Goal: Task Accomplishment & Management: Use online tool/utility

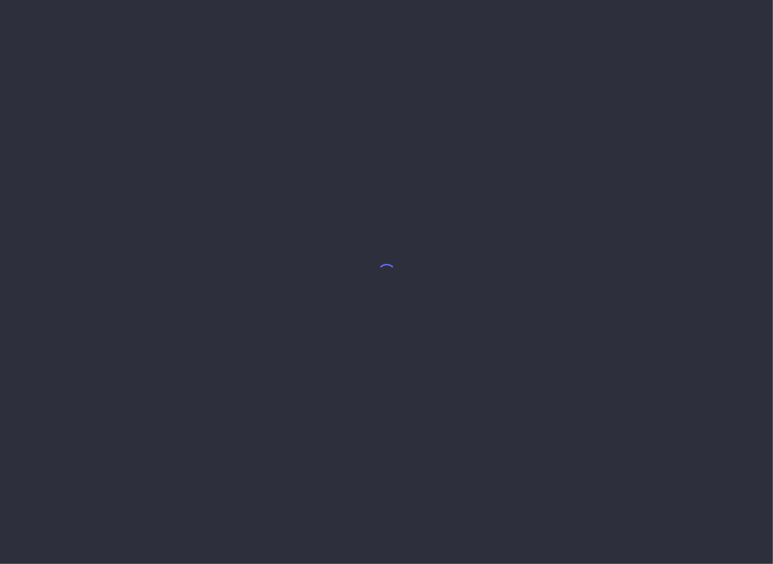
select select "7"
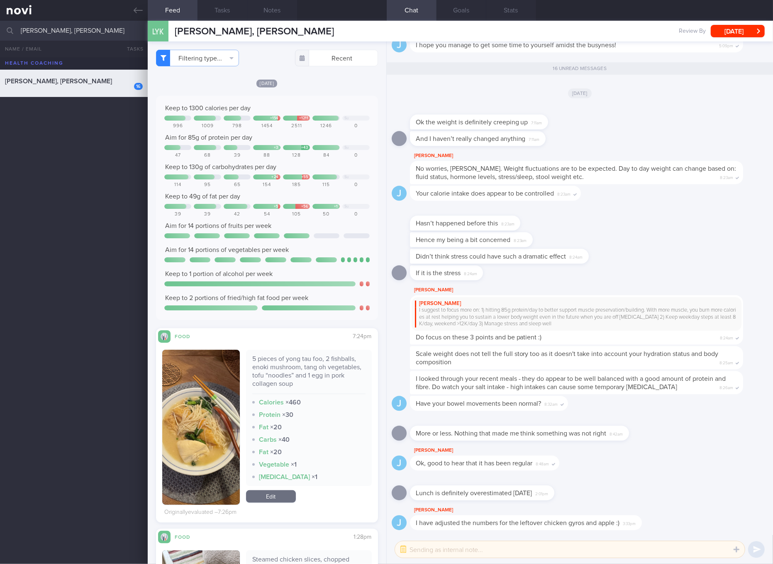
scroll to position [156, 0]
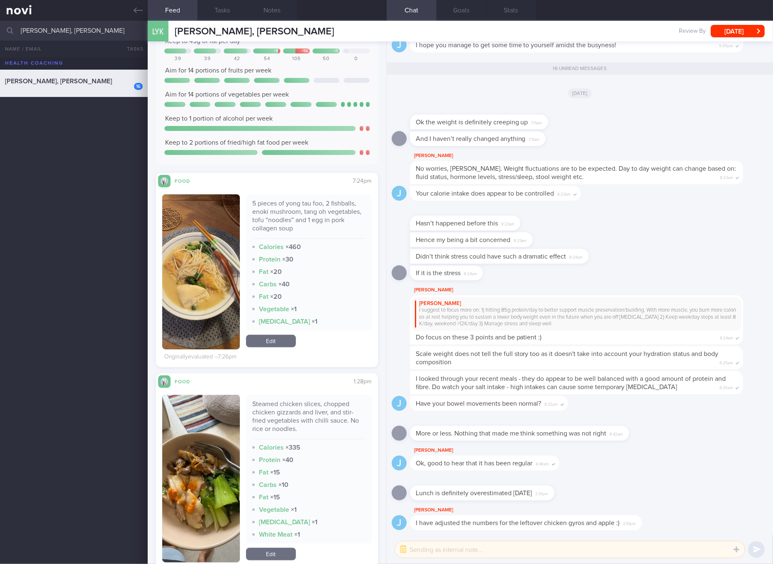
click at [319, 216] on div "5 pieces of yong tau foo, 2 fishballs, enoki mushroom, tang oh vegetables, tofu…" at bounding box center [308, 218] width 113 height 39
copy div "5 pieces of yong tau foo, 2 fishballs, enoki mushroom, tang oh vegetables, tofu…"
click at [277, 348] on div "5 pieces of yong tau foo, 2 fishballs, enoki mushroom, tang oh vegetables, tofu…" at bounding box center [309, 272] width 126 height 155
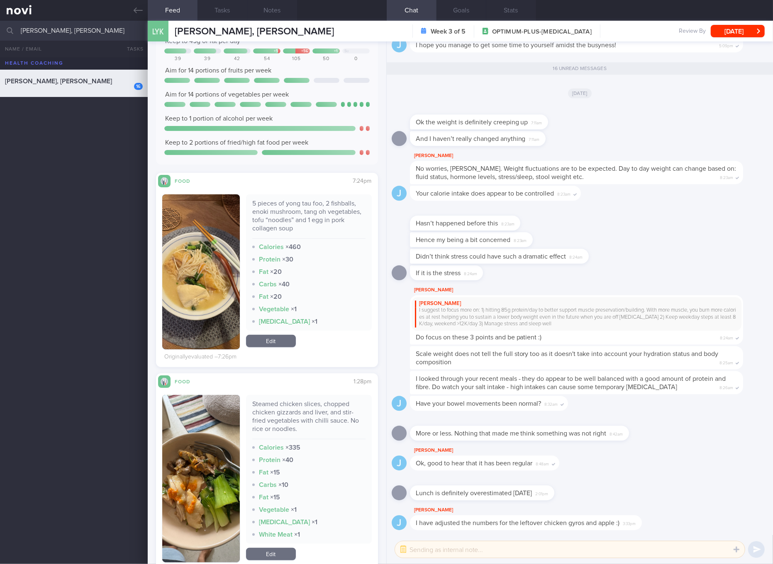
click at [277, 344] on link "Edit" at bounding box center [271, 341] width 50 height 12
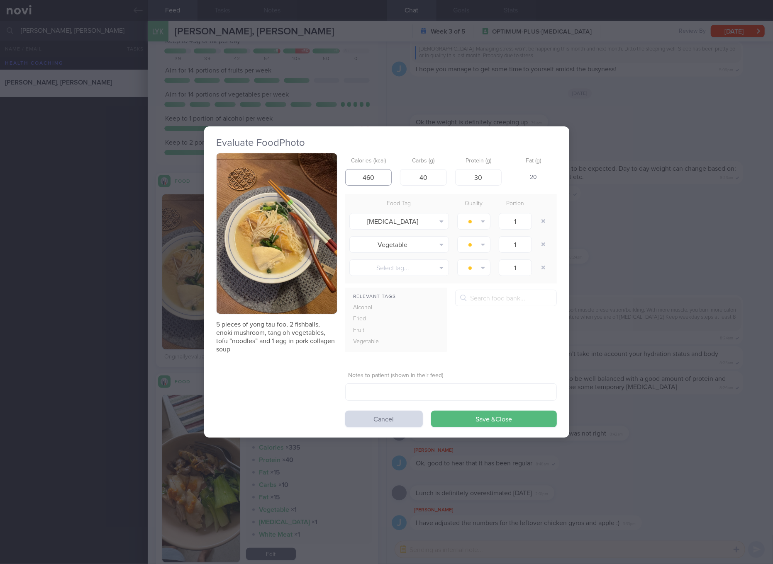
click at [371, 176] on input "460" at bounding box center [368, 177] width 47 height 17
type input "446"
type input "23"
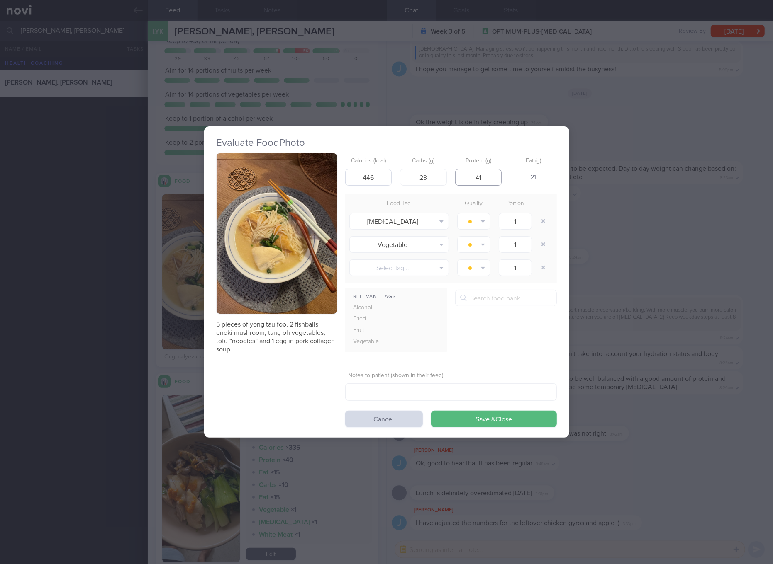
type input "41"
click at [431, 411] on button "Save & Close" at bounding box center [494, 419] width 126 height 17
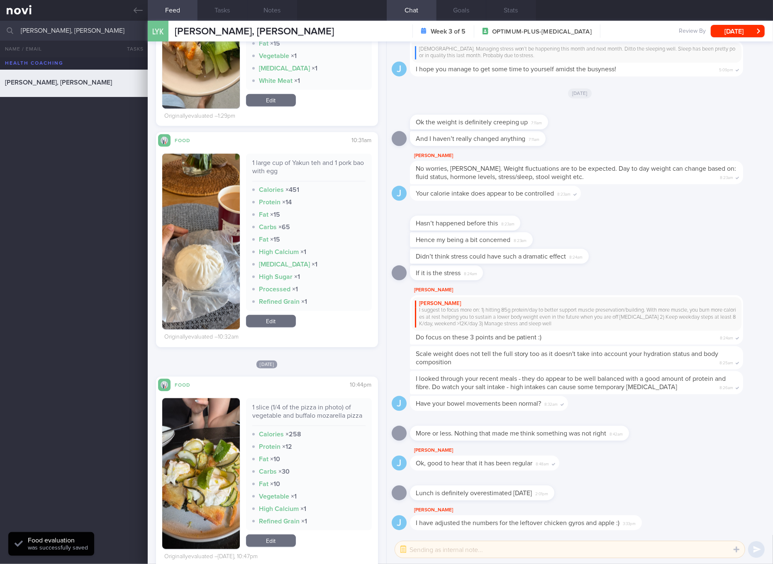
scroll to position [622, 0]
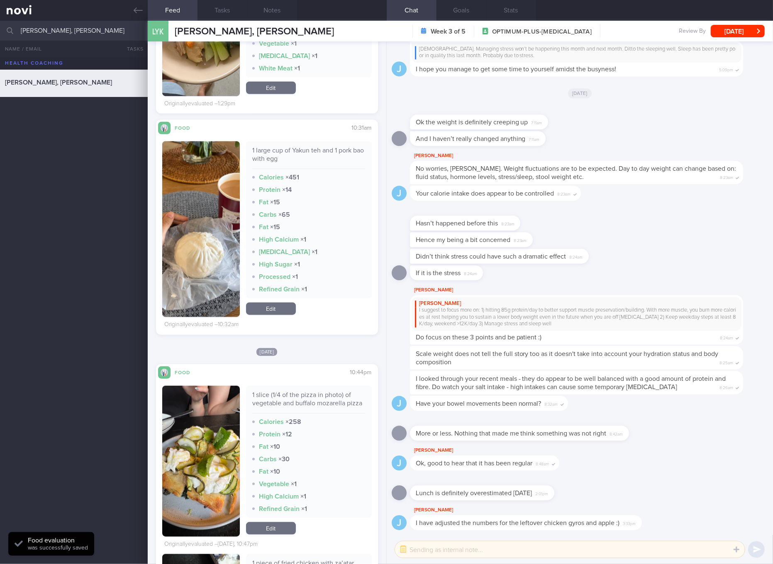
click at [311, 148] on div "1 large cup of Yakun teh and 1 pork bao with egg" at bounding box center [308, 157] width 113 height 23
copy div "1 large cup of Yakun teh and 1 pork bao with egg"
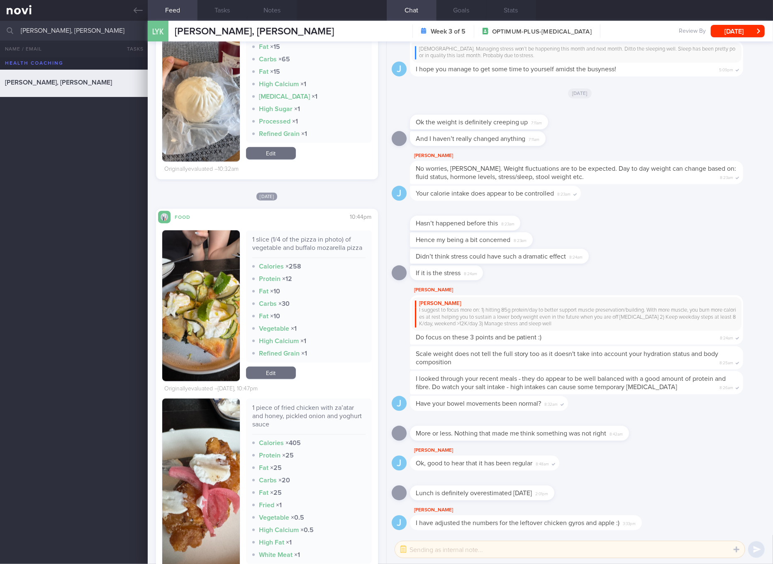
scroll to position [933, 0]
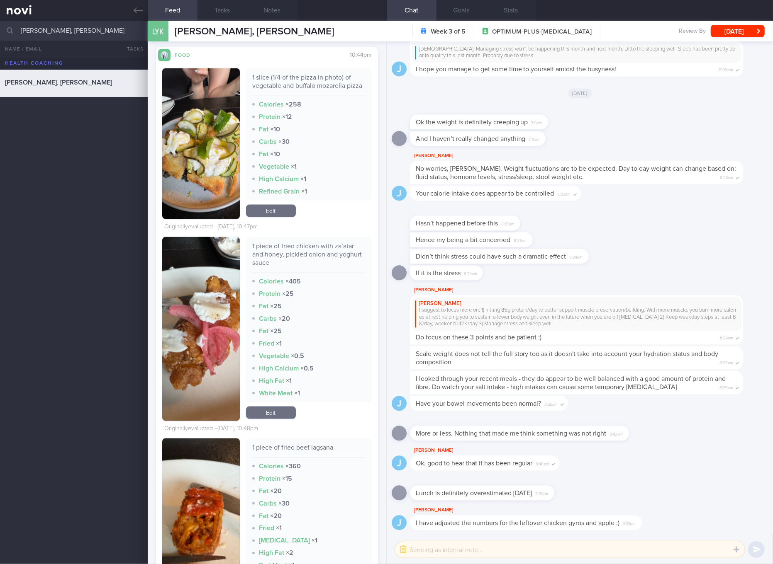
click at [210, 339] on button "button" at bounding box center [201, 329] width 78 height 184
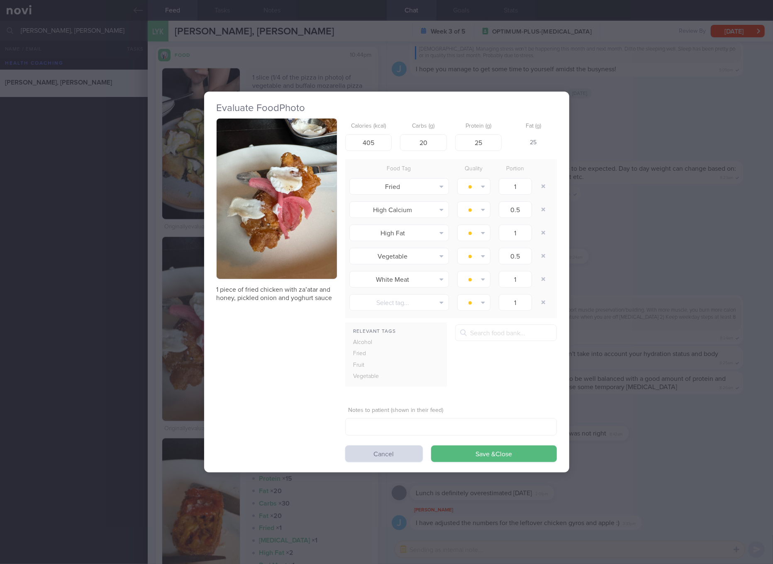
click at [277, 255] on button "button" at bounding box center [276, 199] width 120 height 161
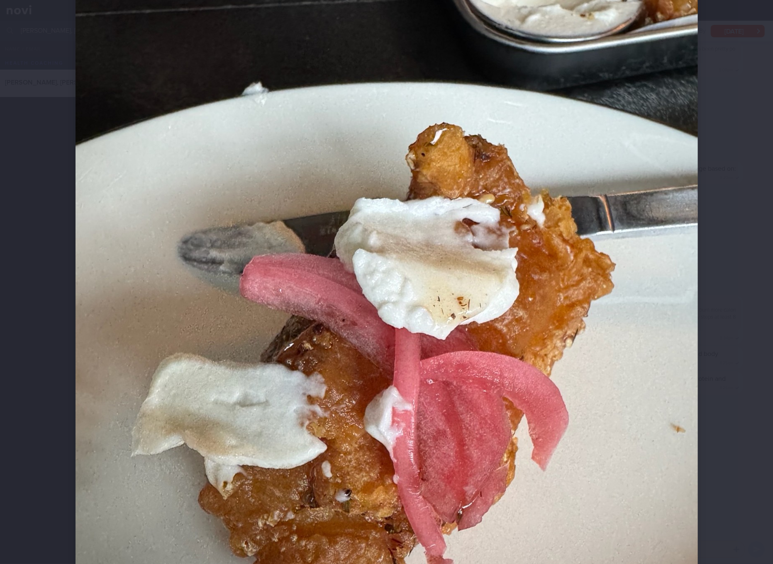
scroll to position [156, 0]
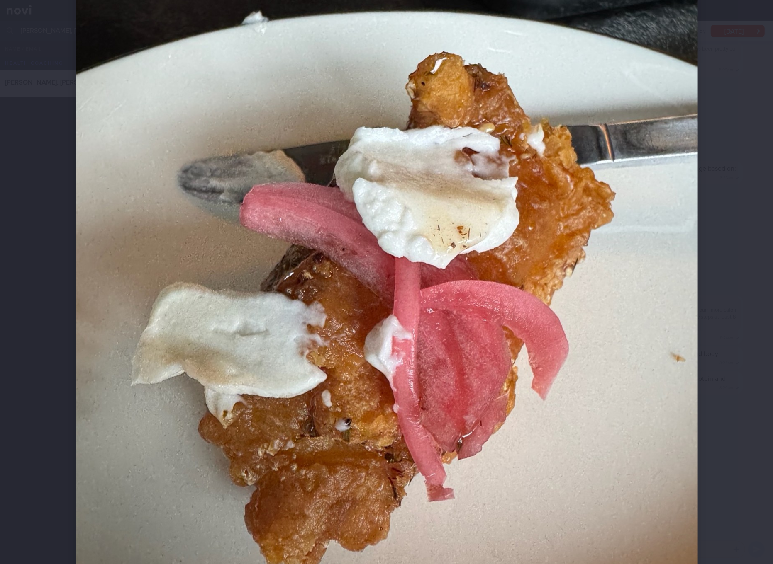
click at [441, 242] on img at bounding box center [386, 292] width 622 height 829
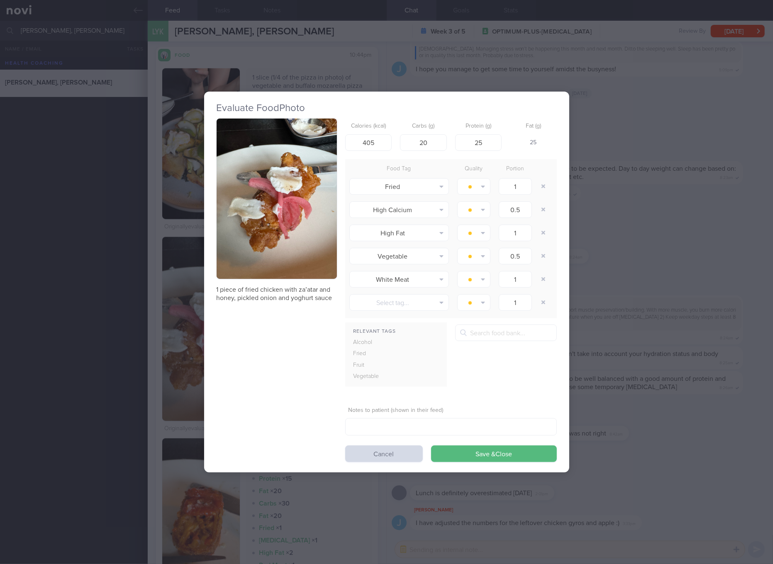
click at [640, 238] on div "Evaluate Food Photo 1 piece of fried chicken with za’atar and honey, pickled on…" at bounding box center [386, 282] width 773 height 564
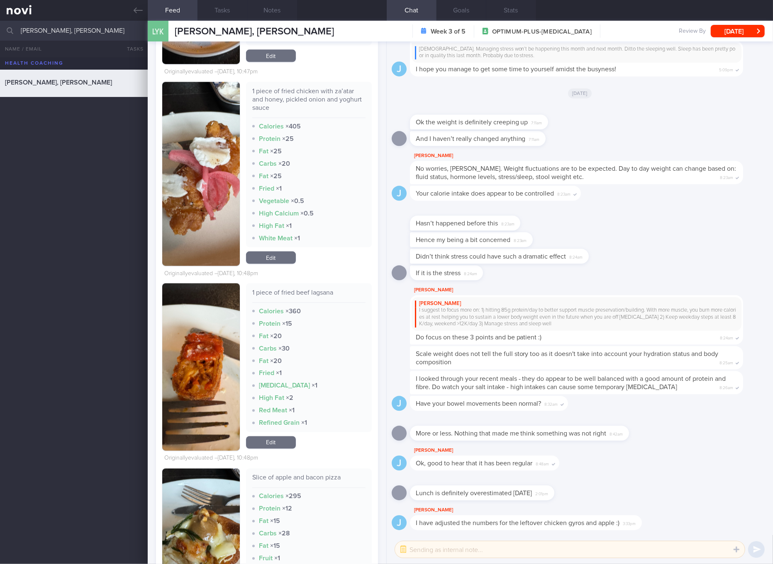
scroll to position [778, 0]
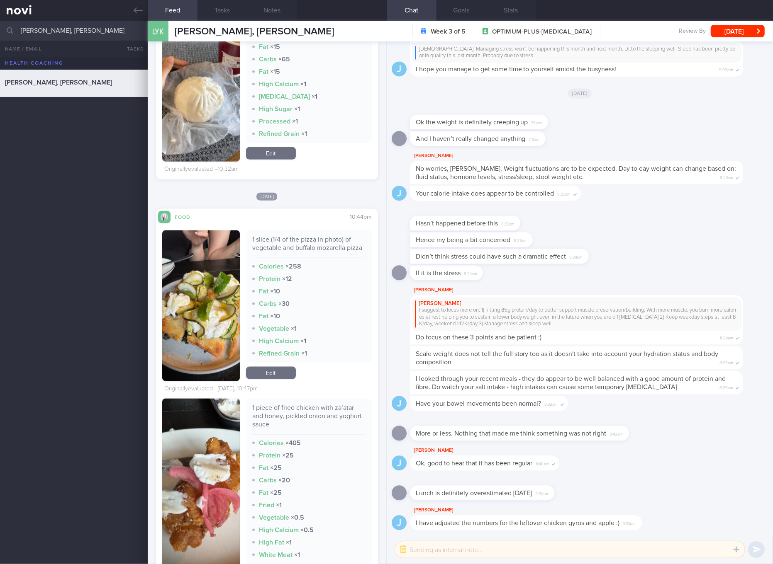
click at [282, 159] on link "Edit" at bounding box center [271, 153] width 50 height 12
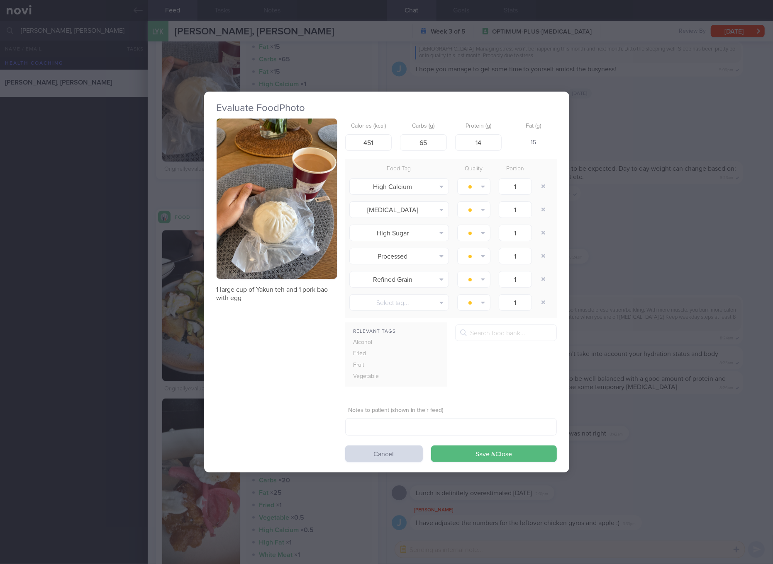
click at [621, 188] on div "Evaluate Food Photo 1 large cup of Yakun teh and 1 pork bao with egg Calories (…" at bounding box center [386, 282] width 773 height 564
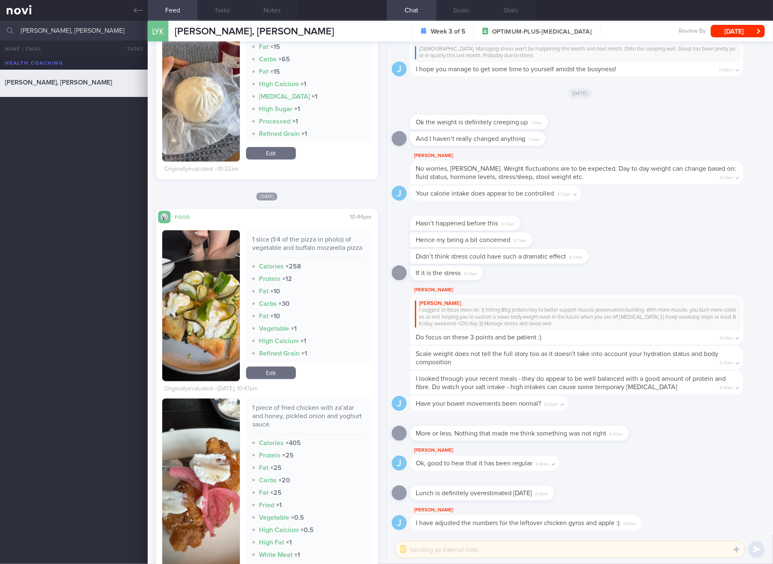
scroll to position [933, 0]
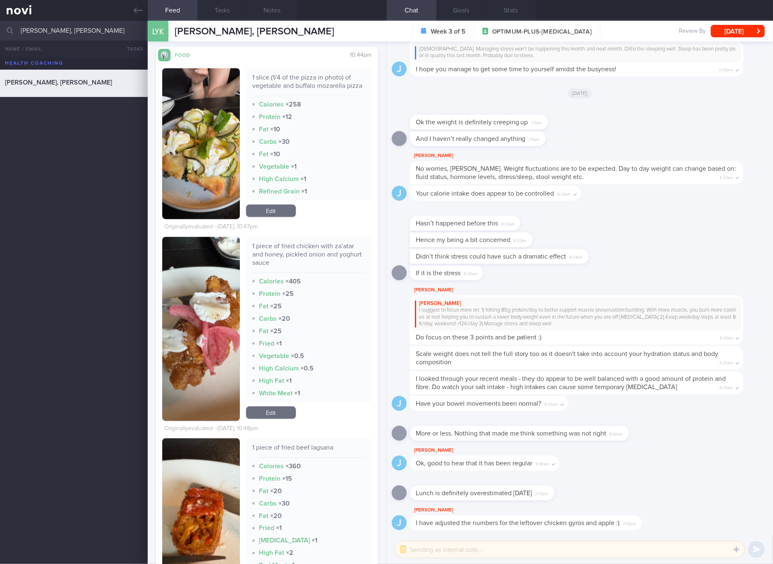
click at [277, 259] on div "1 piece of fried chicken with za’atar and honey, pickled onion and yoghurt sauce" at bounding box center [308, 257] width 113 height 31
copy div "1 piece of fried chicken with za’atar and honey, pickled onion and yoghurt sauce"
drag, startPoint x: 271, startPoint y: 419, endPoint x: 277, endPoint y: 407, distance: 13.2
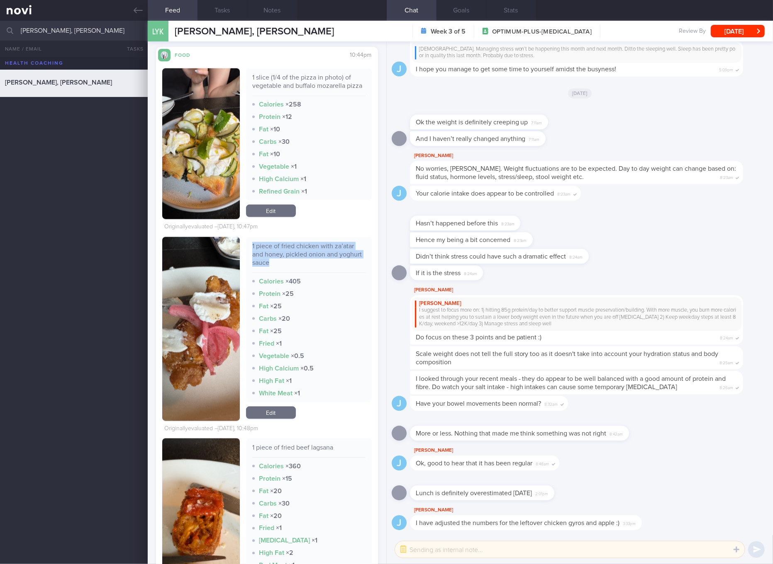
click at [271, 419] on link "Edit" at bounding box center [271, 413] width 50 height 12
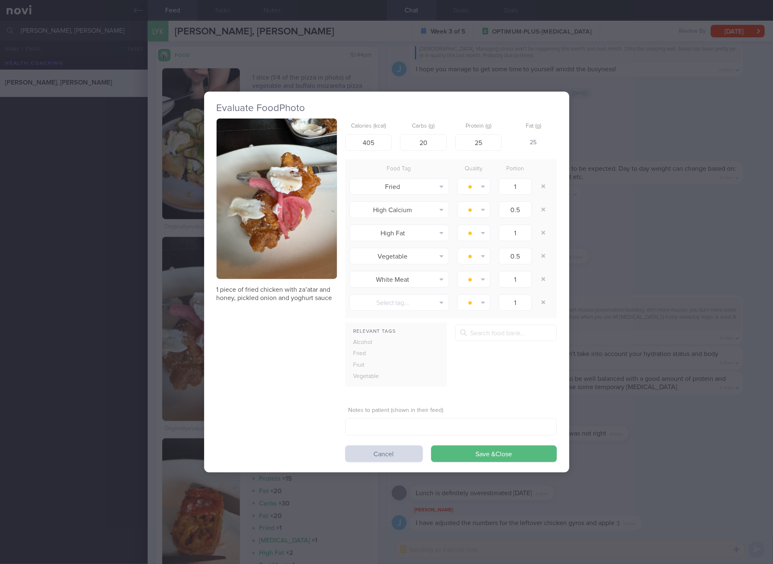
click at [379, 153] on form "Calories (kcal) 405 Carbs (g) 20 Protein (g) 25 Fat (g) 25 Food Tag Quality Por…" at bounding box center [451, 291] width 212 height 344
click at [384, 148] on input "405" at bounding box center [368, 142] width 47 height 17
type input "274"
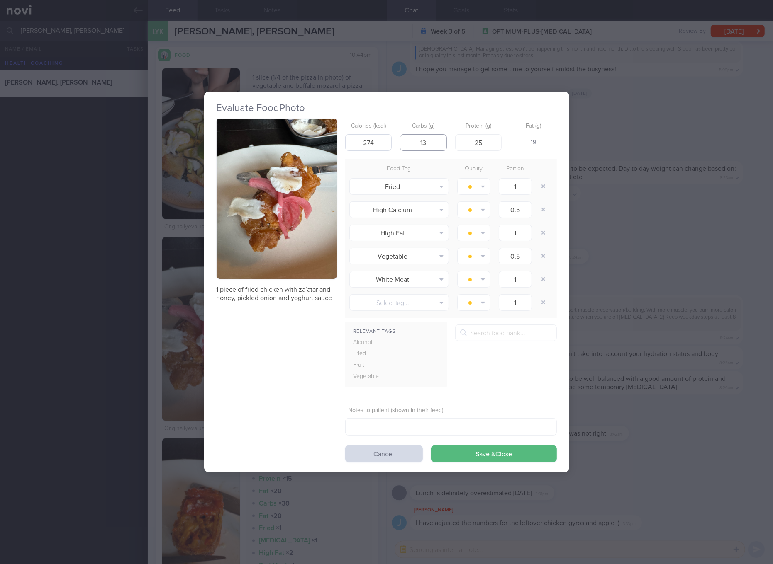
type input "13"
type input "23"
click at [431, 446] on button "Save & Close" at bounding box center [494, 454] width 126 height 17
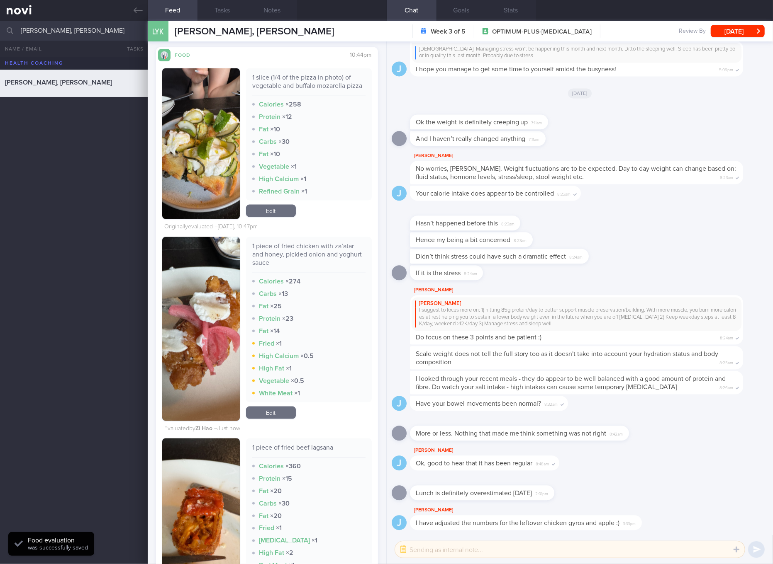
scroll to position [1088, 0]
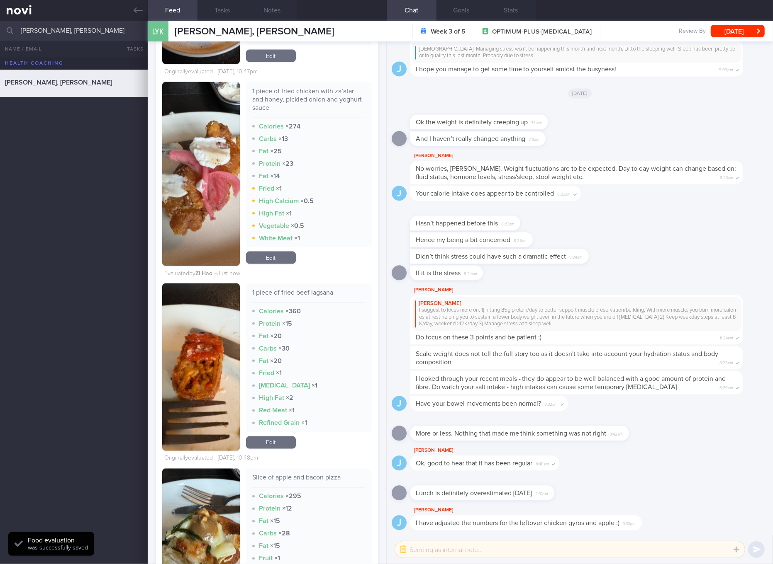
click at [310, 296] on div "1 piece of fried beef lagsana Calories × 360 Protein × 15 Fat × 20 Carbs × 30 F…" at bounding box center [309, 358] width 126 height 149
copy div "1 piece of fried beef lagsana"
drag, startPoint x: 228, startPoint y: 407, endPoint x: 233, endPoint y: 404, distance: 6.3
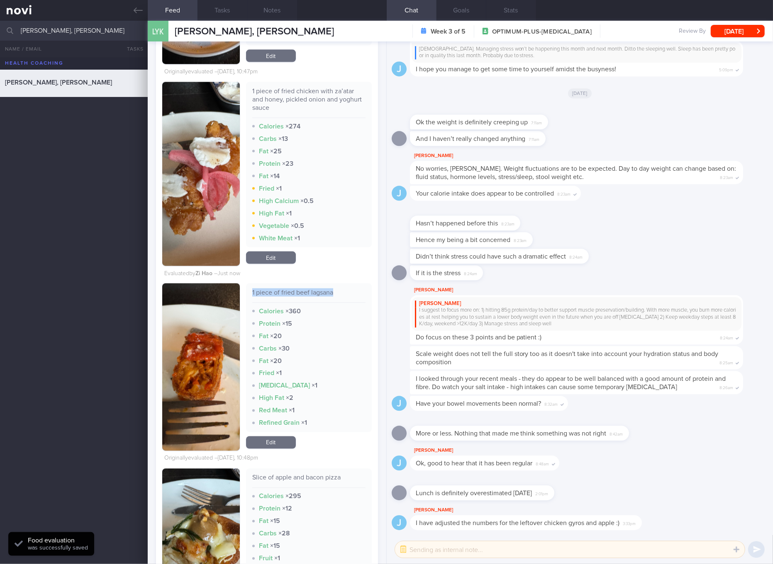
click at [228, 407] on img "button" at bounding box center [201, 368] width 78 height 168
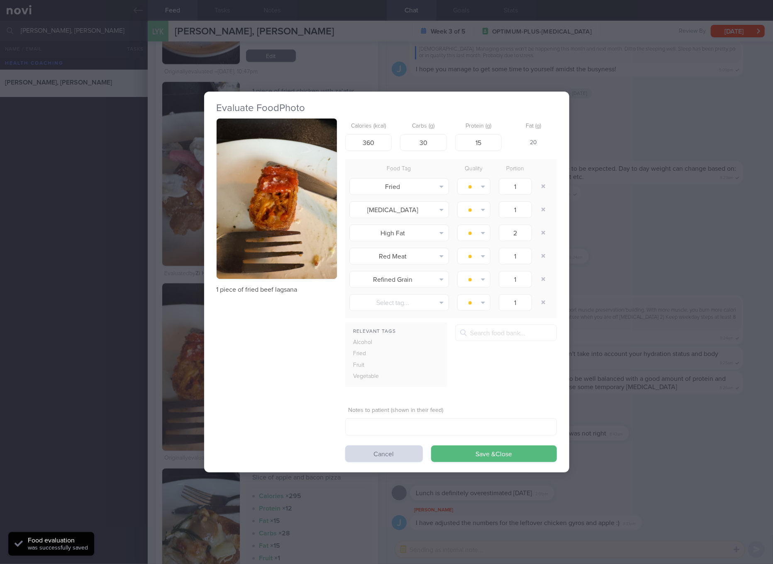
click at [306, 152] on img "button" at bounding box center [276, 199] width 120 height 161
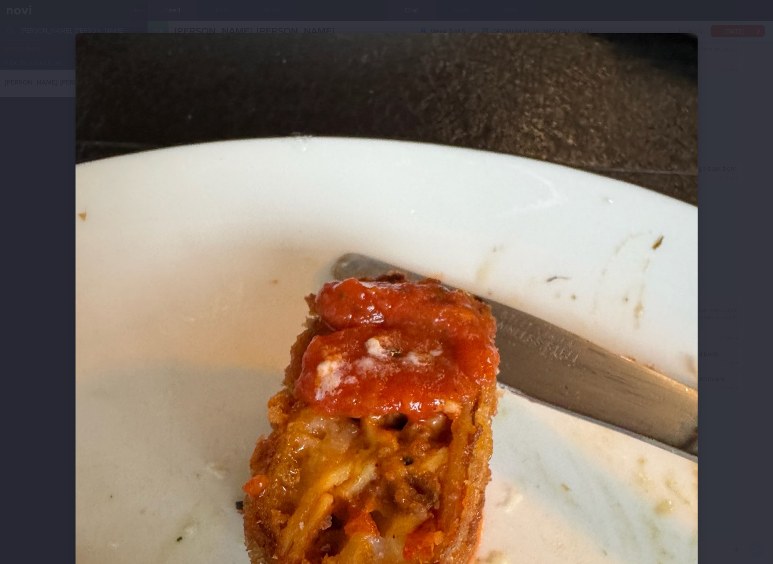
click at [490, 376] on img at bounding box center [386, 447] width 622 height 829
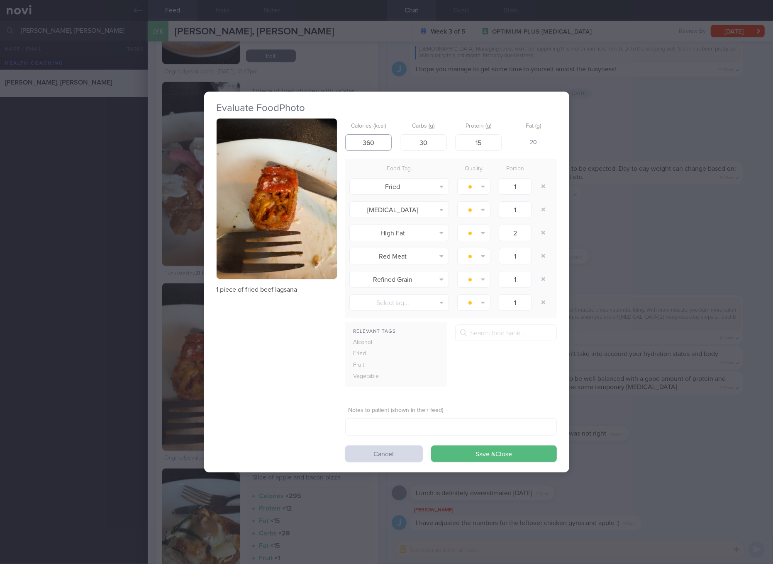
click at [377, 137] on input "360" at bounding box center [368, 142] width 47 height 17
type input "94"
type input "4"
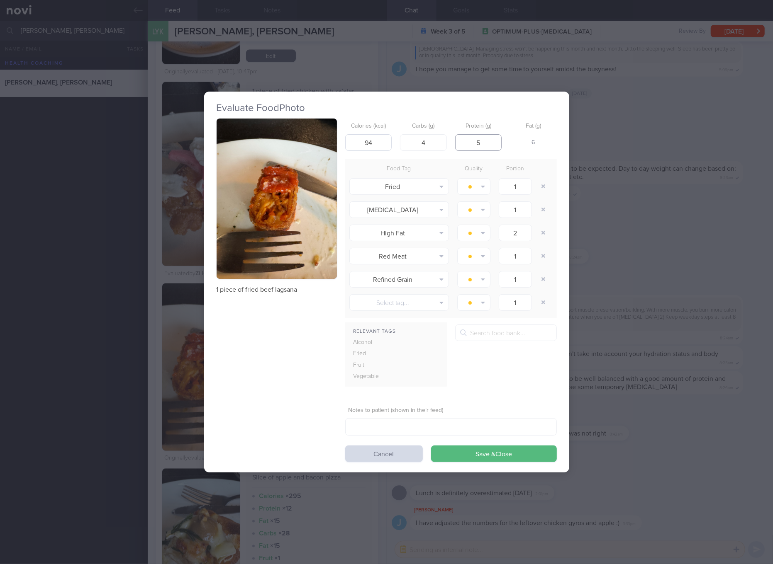
type input "5"
click at [431, 446] on button "Save & Close" at bounding box center [494, 454] width 126 height 17
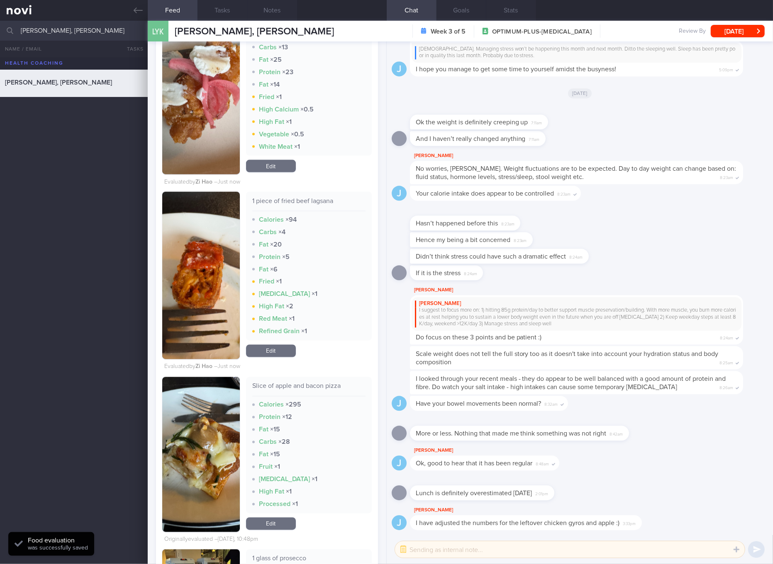
scroll to position [1400, 0]
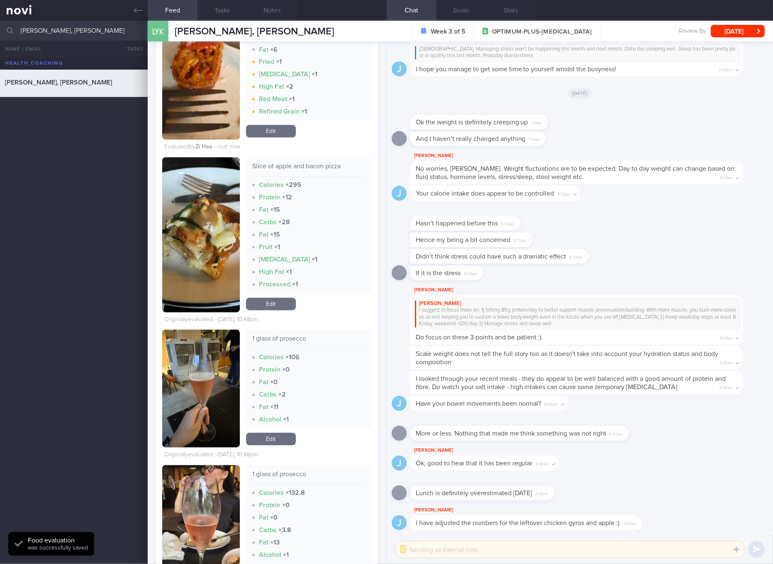
click at [313, 175] on div "Slice of apple and bacon pizza" at bounding box center [308, 170] width 113 height 15
copy div "Slice of apple and bacon pizza"
drag, startPoint x: 206, startPoint y: 253, endPoint x: 246, endPoint y: 210, distance: 58.1
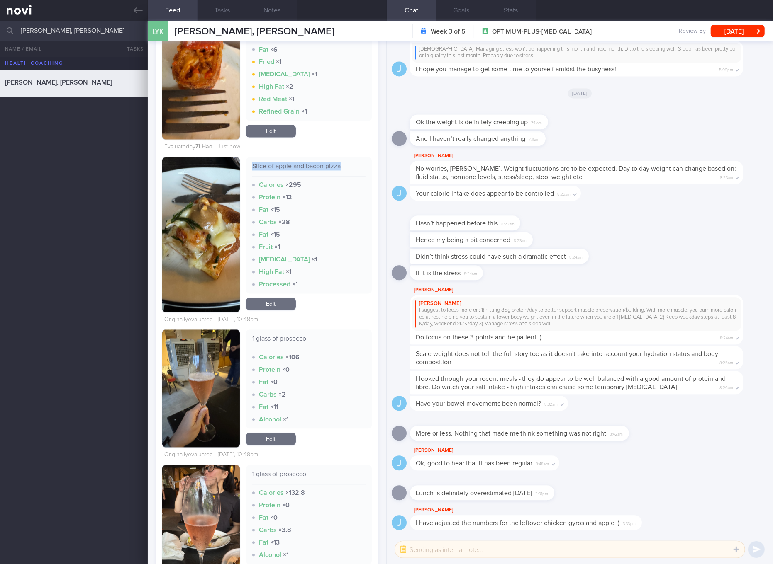
click at [206, 253] on button "button" at bounding box center [201, 235] width 78 height 155
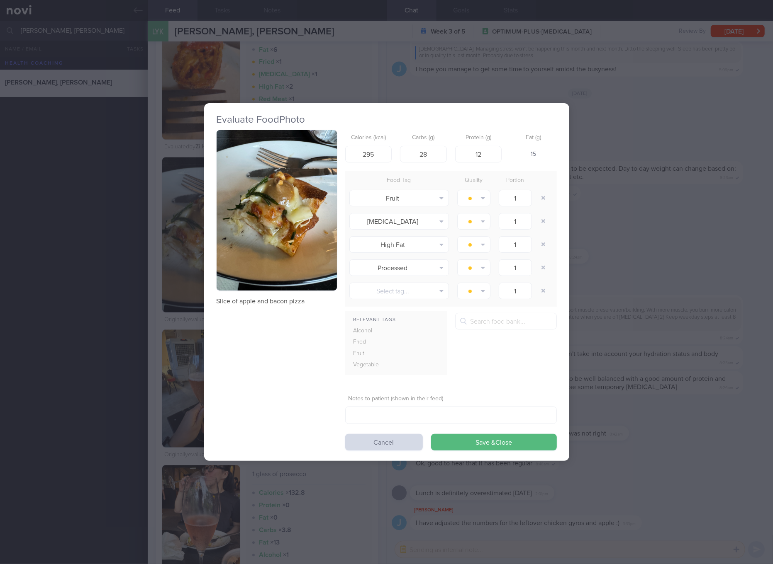
click at [297, 180] on button "button" at bounding box center [276, 210] width 120 height 161
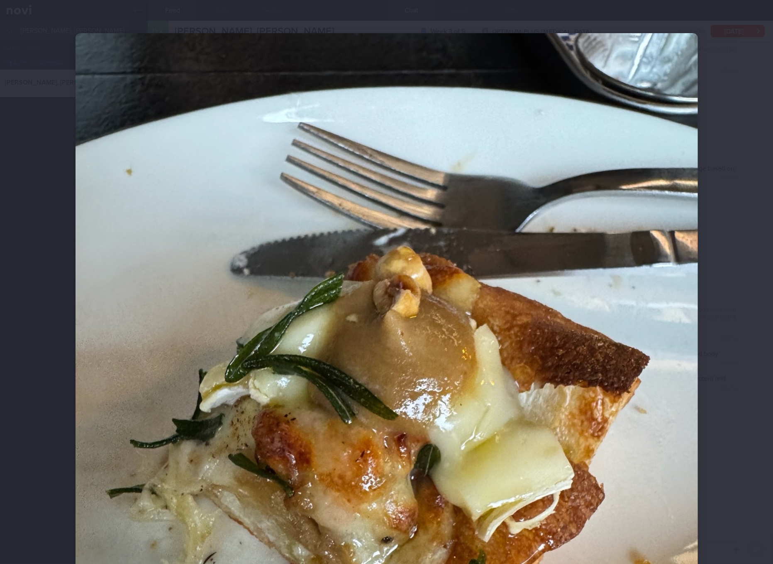
click at [727, 390] on div at bounding box center [386, 282] width 773 height 564
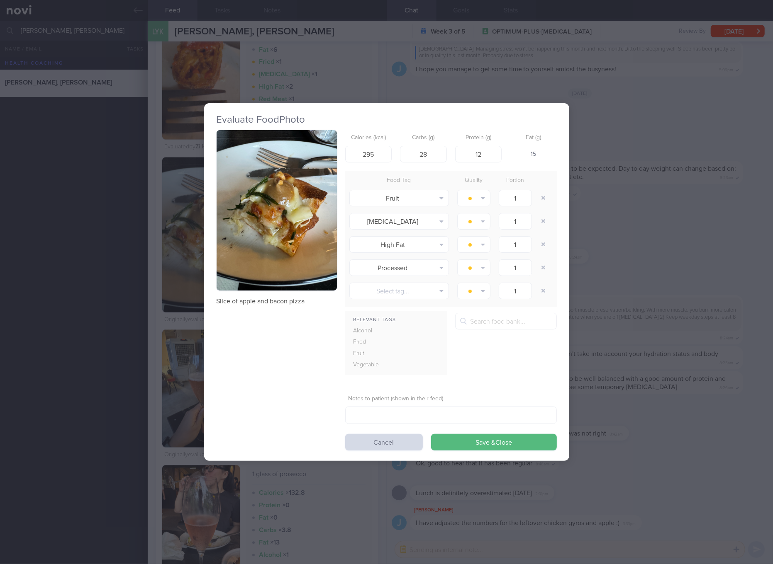
click at [705, 261] on div "Evaluate Food Photo Slice of apple and bacon pizza Calories (kcal) 295 Carbs (g…" at bounding box center [386, 282] width 773 height 564
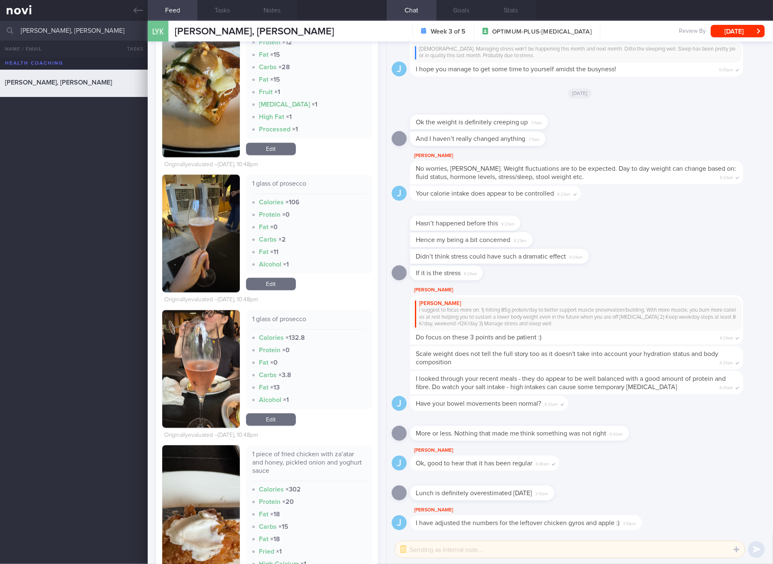
scroll to position [1400, 0]
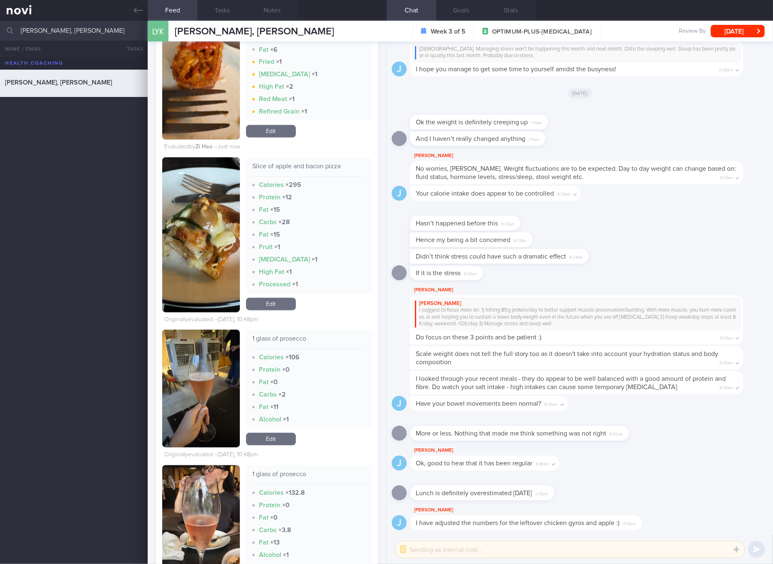
click at [280, 311] on link "Edit" at bounding box center [271, 304] width 50 height 12
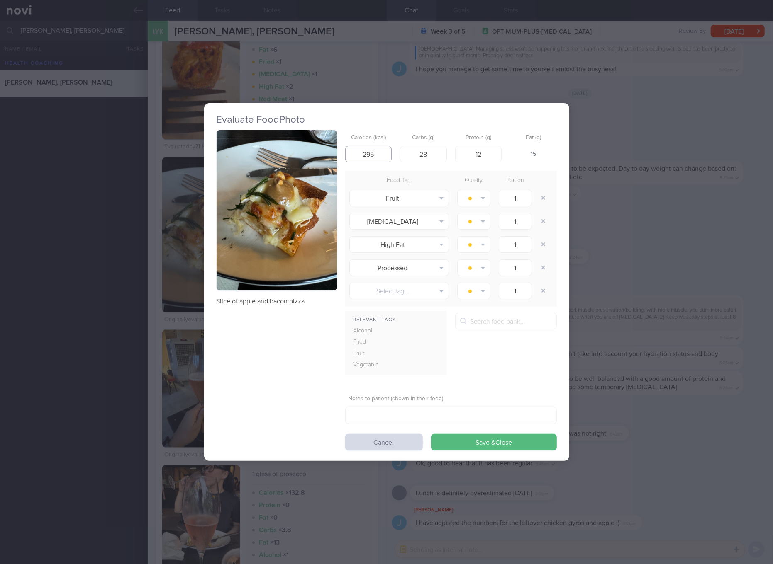
click at [367, 153] on input "295" at bounding box center [368, 154] width 47 height 17
type input "263"
type input "25"
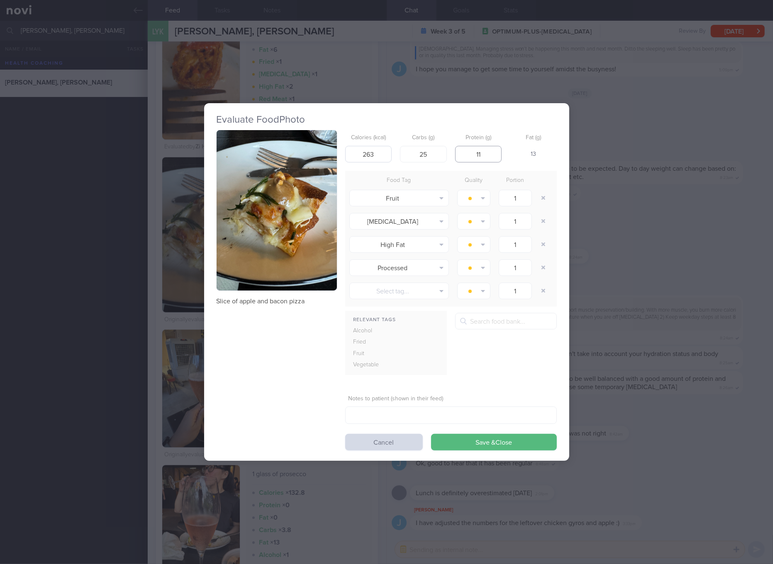
type input "11"
click at [431, 434] on button "Save & Close" at bounding box center [494, 442] width 126 height 17
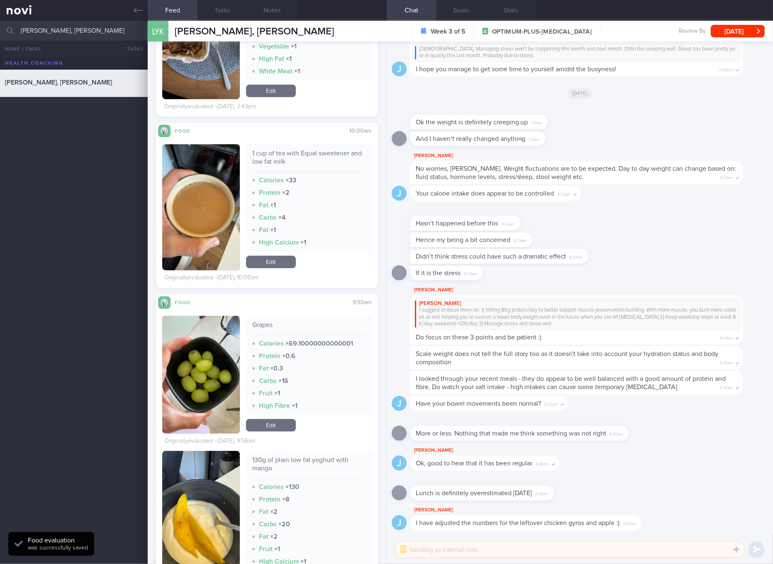
scroll to position [2488, 0]
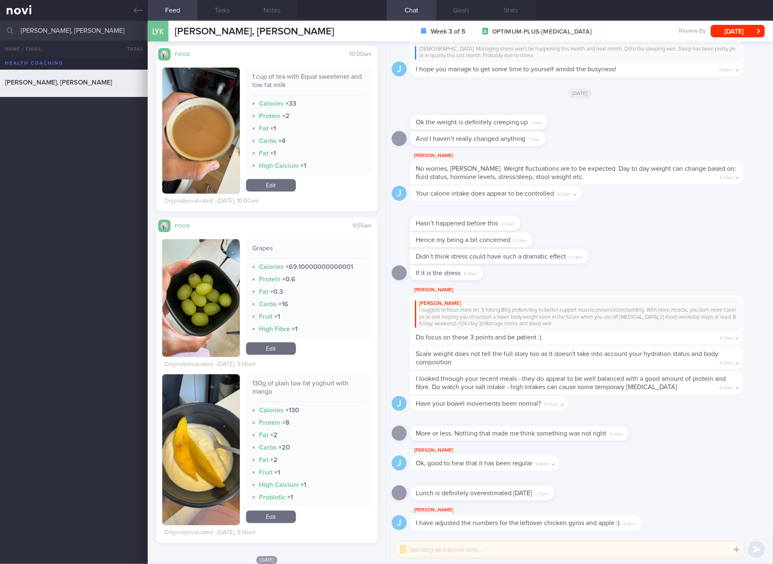
click at [275, 355] on link "Edit" at bounding box center [271, 349] width 50 height 12
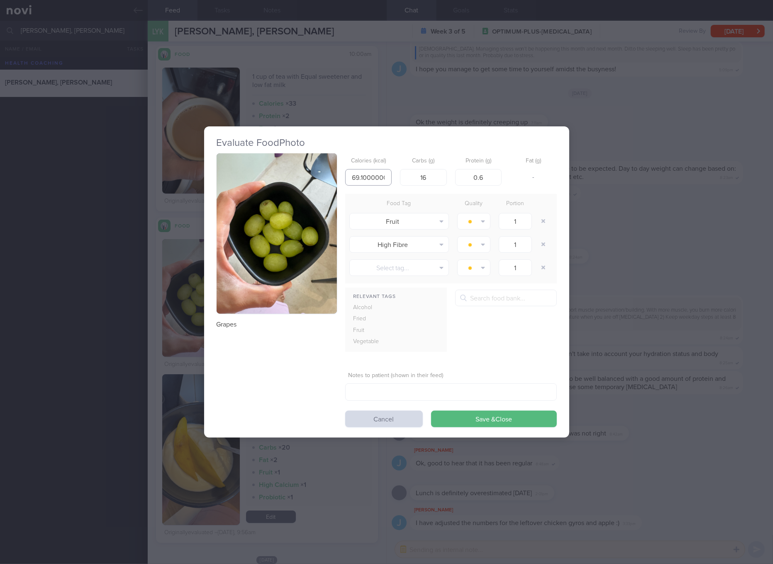
click at [377, 175] on input "69.10000000000001" at bounding box center [368, 177] width 47 height 17
type input "9"
type input "69"
click at [431, 411] on button "Save & Close" at bounding box center [494, 419] width 126 height 17
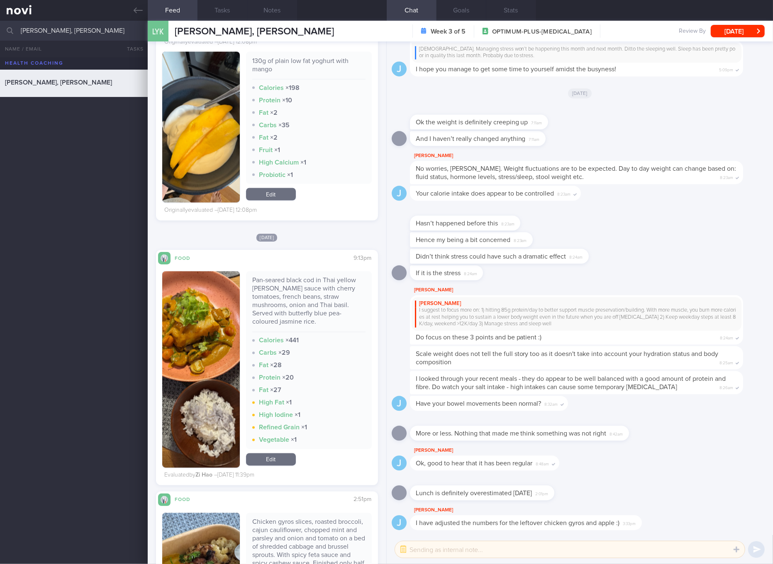
scroll to position [3888, 0]
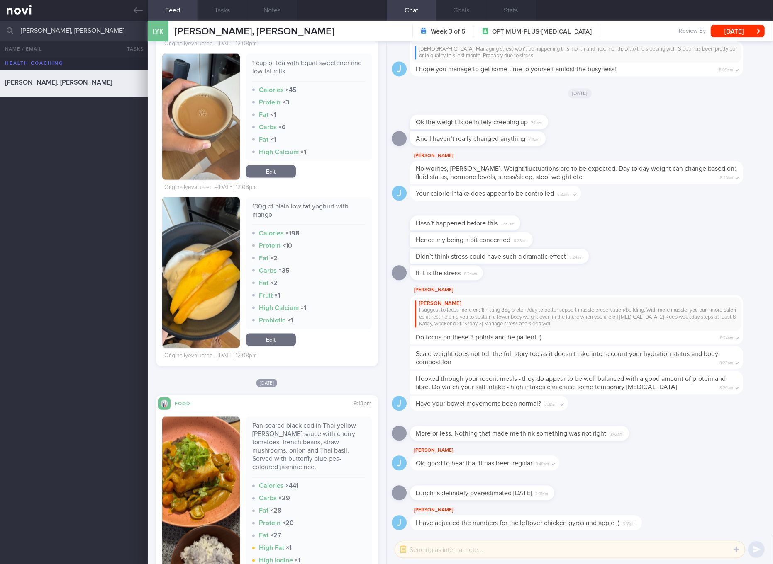
click at [276, 334] on div "130g of plain low fat yoghurt with mango Calories × 198 Protein × 10 Fat × 2 Ca…" at bounding box center [309, 272] width 126 height 151
click at [273, 343] on link "Edit" at bounding box center [271, 340] width 50 height 12
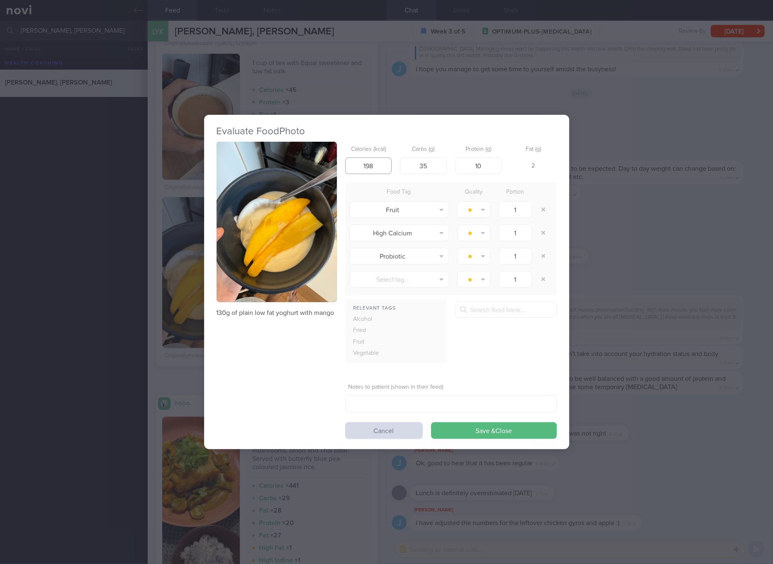
click at [376, 168] on input "198" at bounding box center [368, 166] width 47 height 17
type input "96"
type input "16"
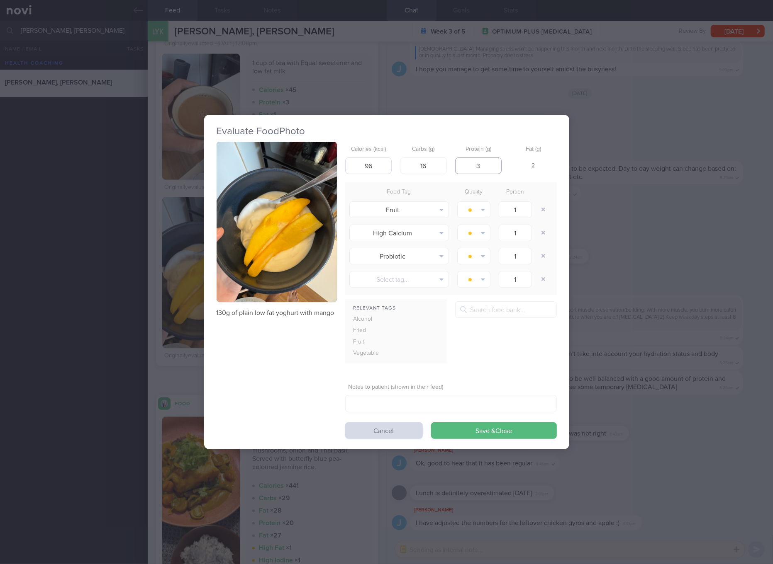
type input "3"
click at [431, 423] on button "Save & Close" at bounding box center [494, 431] width 126 height 17
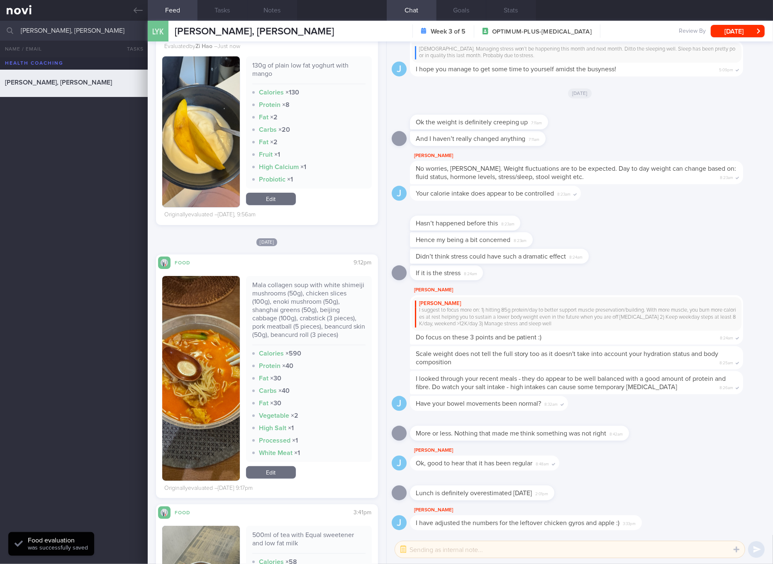
scroll to position [2644, 0]
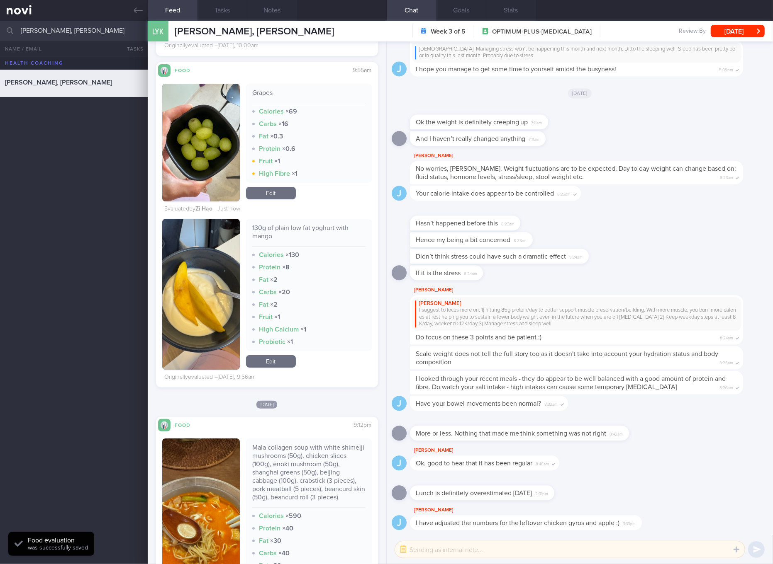
click at [277, 368] on link "Edit" at bounding box center [271, 361] width 50 height 12
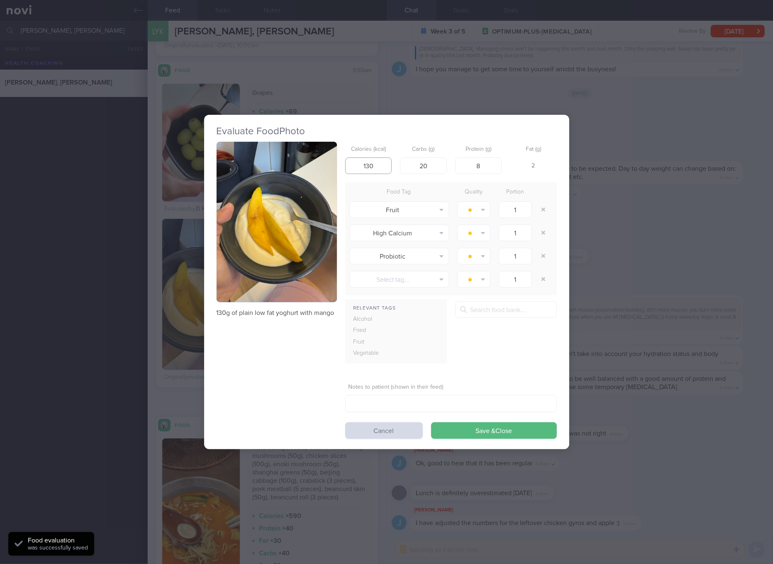
click at [372, 169] on input "130" at bounding box center [368, 166] width 47 height 17
type input "96"
type input "16"
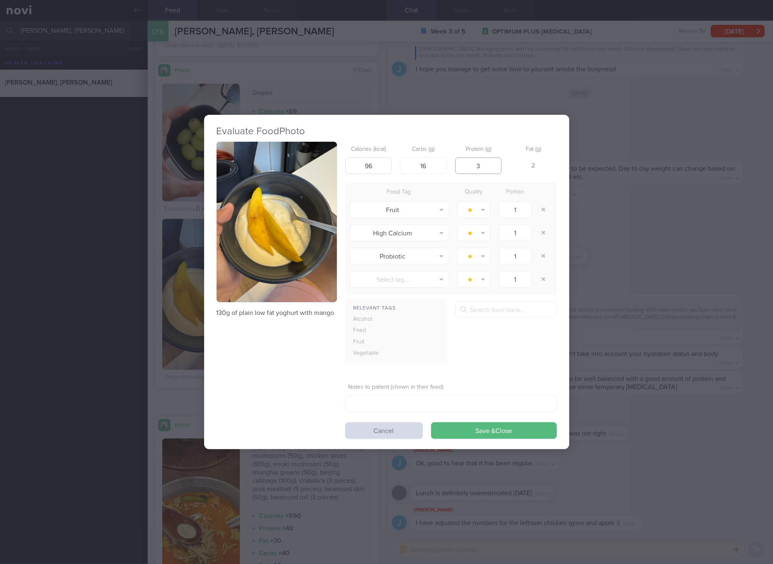
type input "3"
click at [431, 423] on button "Save & Close" at bounding box center [494, 431] width 126 height 17
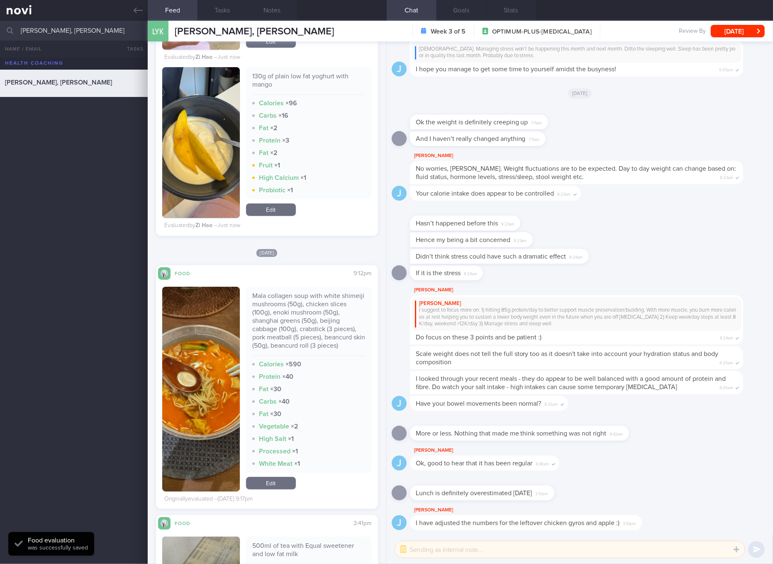
scroll to position [2955, 0]
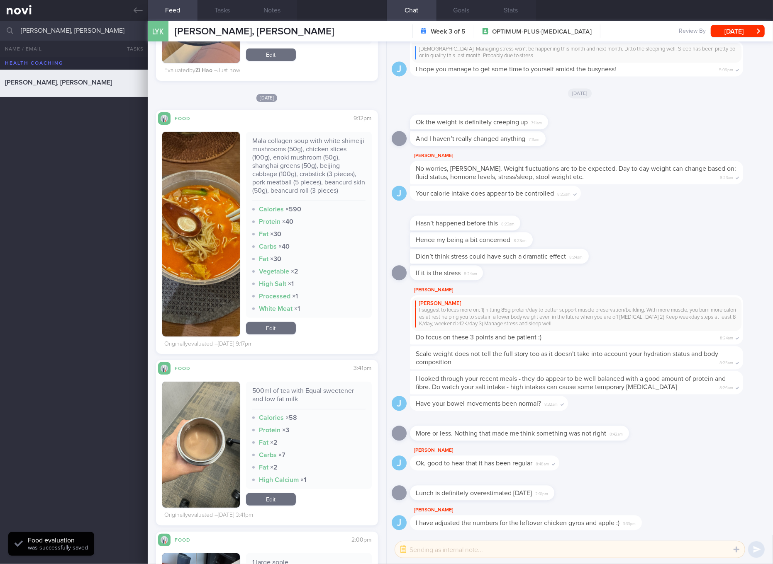
click at [327, 184] on div "Mala collagen soup with white shimeiji mushrooms (50g), chicken slices (100g), …" at bounding box center [308, 169] width 113 height 64
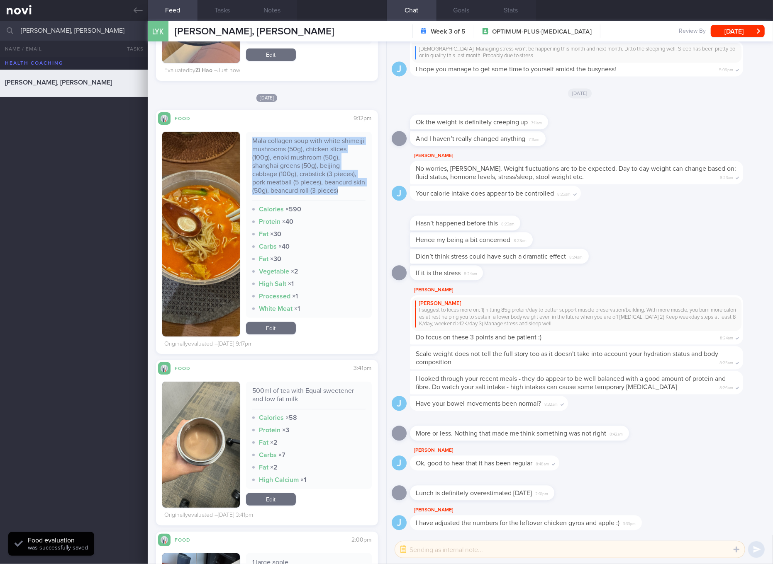
click at [327, 184] on div "Mala collagen soup with white shimeiji mushrooms (50g), chicken slices (100g), …" at bounding box center [308, 169] width 113 height 64
copy div "Mala collagen soup with white shimeiji mushrooms (50g), chicken slices (100g), …"
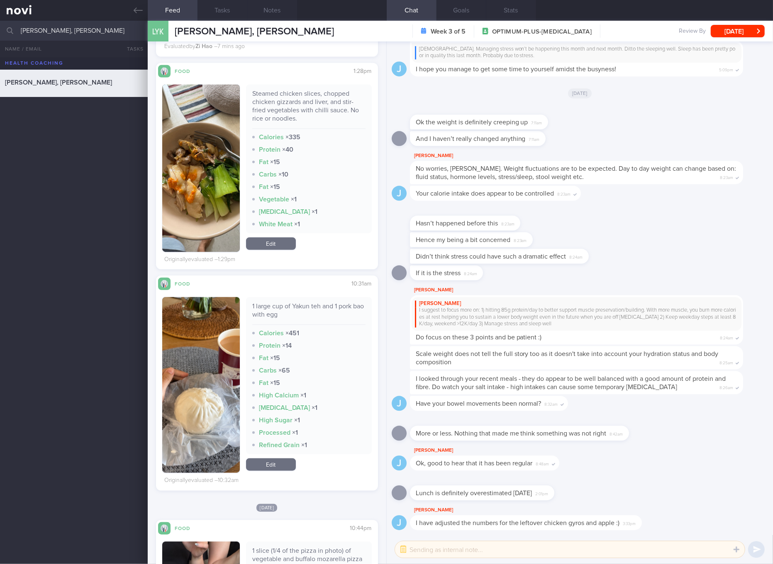
scroll to position [0, 0]
